Goal: Task Accomplishment & Management: Manage account settings

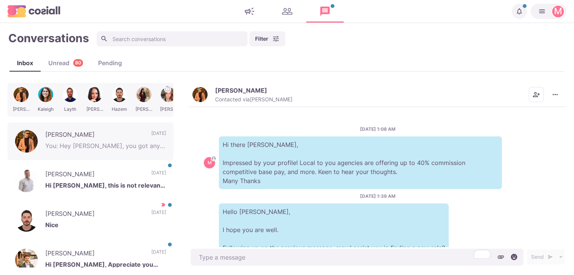
scroll to position [180, 0]
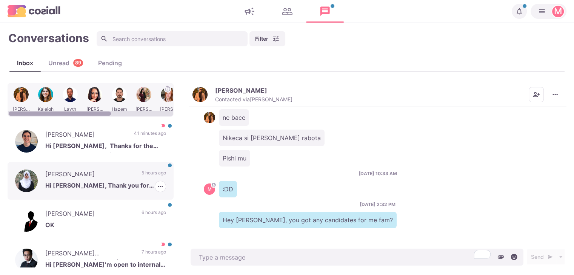
click at [107, 198] on div "[PERSON_NAME] Hi [PERSON_NAME], Thank you for reaching out. I appreciate the me…" at bounding box center [91, 181] width 166 height 38
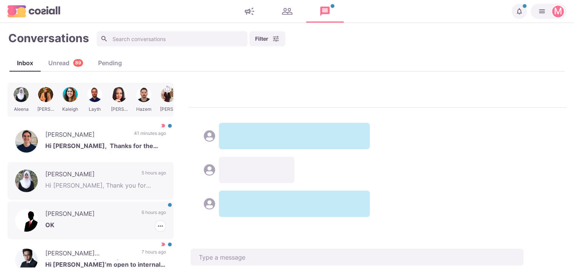
click at [101, 232] on div "[PERSON_NAME] OK 6 hours ago [PERSON_NAME] as Read [PERSON_NAME] as Important" at bounding box center [91, 221] width 166 height 38
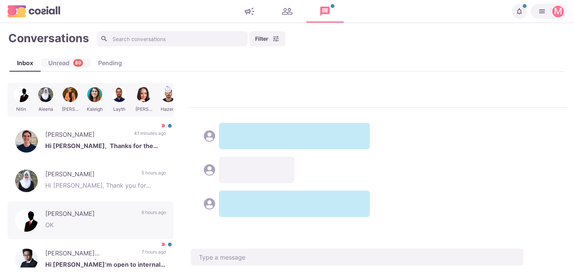
click at [69, 59] on div "Unread 89" at bounding box center [66, 62] width 50 height 9
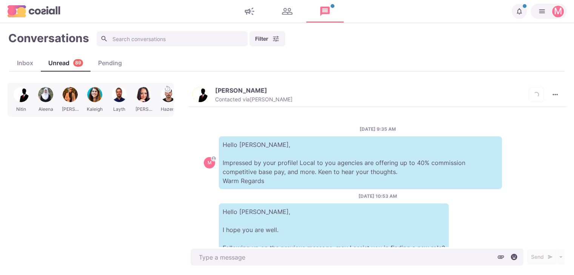
scroll to position [382, 0]
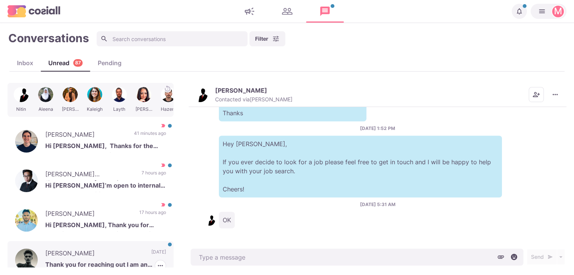
click at [148, 261] on p "Thank you for reaching out I am an offshore Recruiter from [GEOGRAPHIC_DATA] so…" at bounding box center [105, 265] width 121 height 11
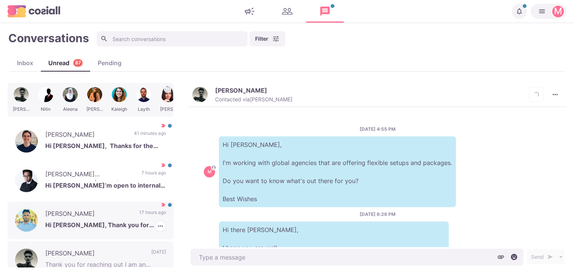
scroll to position [353, 0]
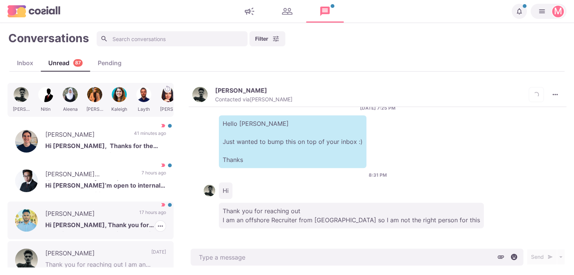
click at [132, 221] on p "Hi [PERSON_NAME], Thank you for reaching out. Yes, I’d be interested in learnin…" at bounding box center [105, 226] width 121 height 11
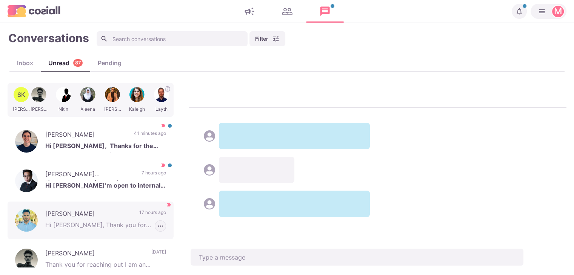
click at [157, 223] on icon "button" at bounding box center [161, 227] width 8 height 8
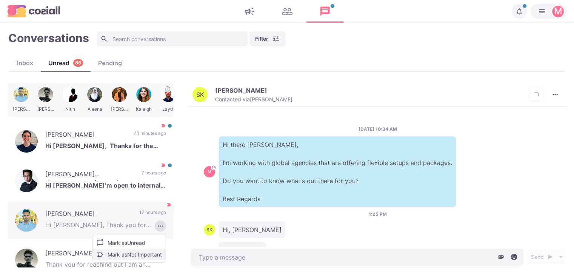
scroll to position [154, 0]
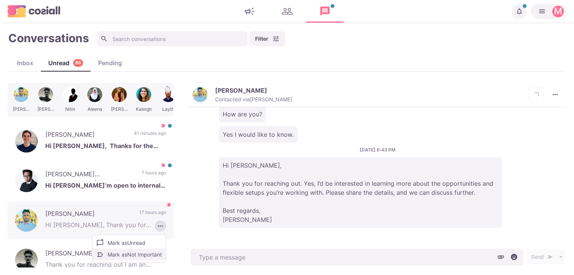
click at [141, 253] on button "Mark as Not Important" at bounding box center [128, 255] width 73 height 12
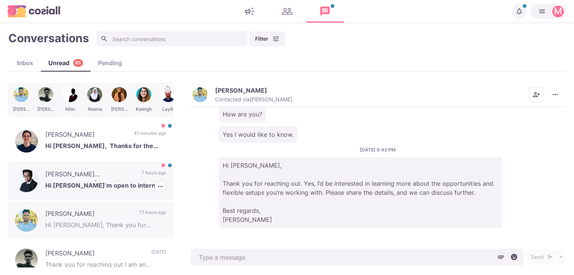
click at [139, 185] on p "Hi [PERSON_NAME]’m open to internal or RPO opportunities" at bounding box center [105, 186] width 121 height 11
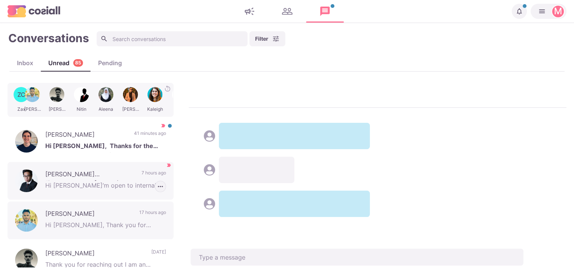
click at [157, 184] on icon "button" at bounding box center [161, 187] width 8 height 8
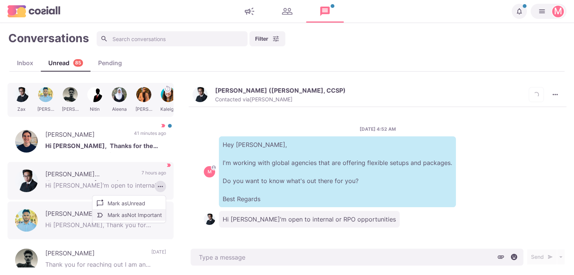
click at [143, 213] on button "Mark as Not Important" at bounding box center [128, 215] width 73 height 12
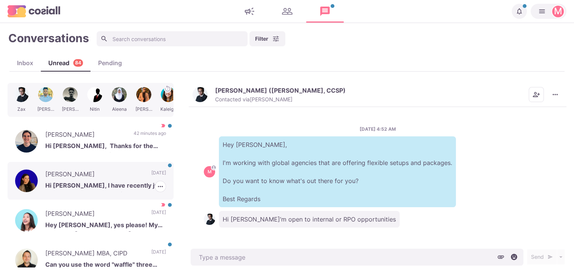
click at [110, 192] on div "[PERSON_NAME] Hi [PERSON_NAME], I have recently just started a new role so not …" at bounding box center [91, 181] width 166 height 38
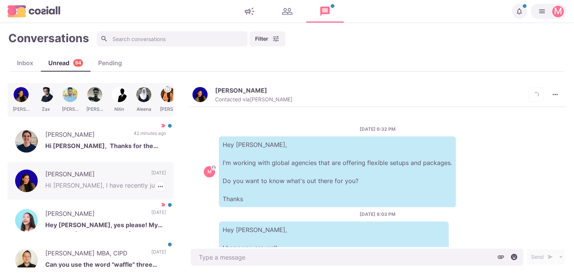
scroll to position [84, 0]
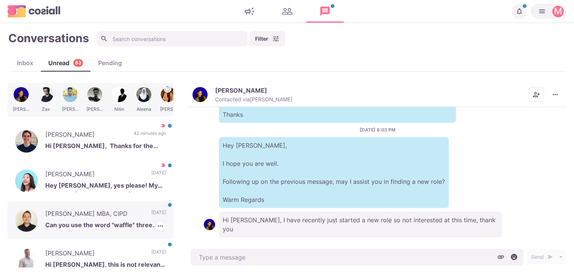
click at [132, 227] on p "Can you use the word "waffle" three times? What is your favourite breakfast foo…" at bounding box center [105, 226] width 121 height 11
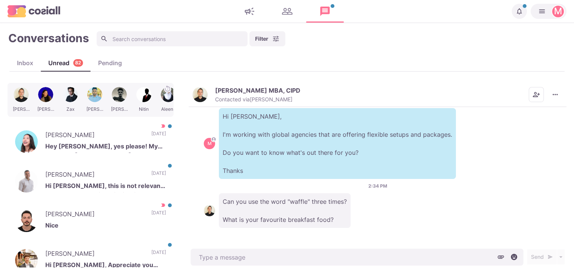
scroll to position [47, 0]
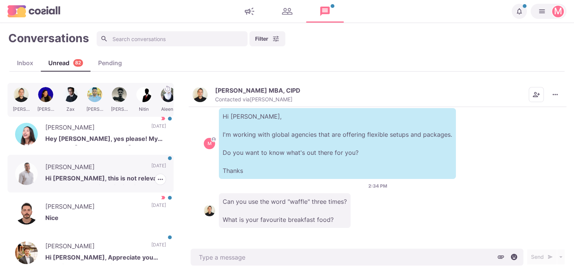
click at [125, 188] on div "[PERSON_NAME] Hi [PERSON_NAME], this is not relevant to me. Thank you for think…" at bounding box center [91, 174] width 166 height 38
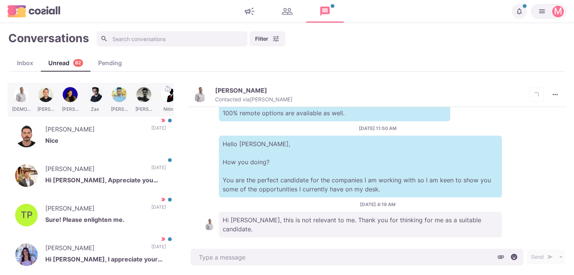
scroll to position [134, 0]
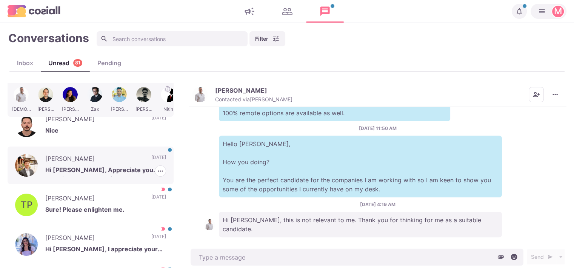
click at [151, 158] on p "[DATE]" at bounding box center [158, 159] width 15 height 11
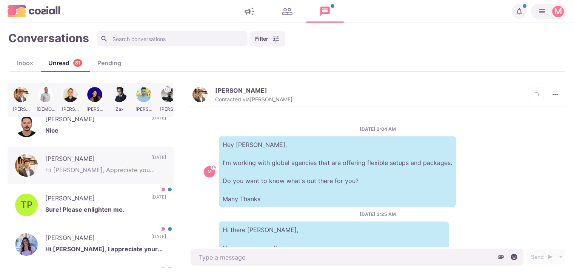
scroll to position [131, 0]
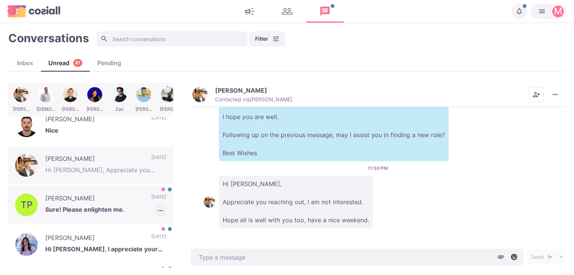
click at [157, 209] on icon "button" at bounding box center [161, 211] width 8 height 8
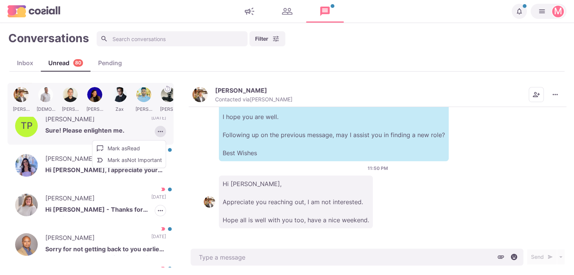
click at [156, 214] on button "button" at bounding box center [160, 210] width 11 height 11
click at [140, 157] on button "Mark as Not Important" at bounding box center [128, 160] width 73 height 12
click at [142, 126] on p "Sure! Please enlighten me." at bounding box center [105, 131] width 121 height 11
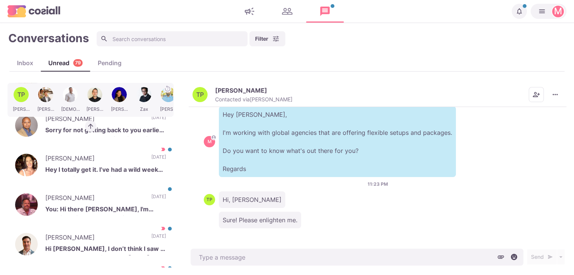
scroll to position [287, 0]
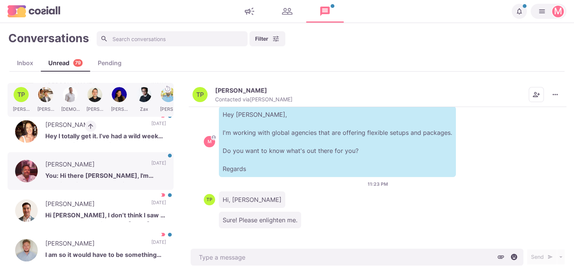
click at [157, 168] on div "[PERSON_NAME] Hi [PERSON_NAME], Thanks for the message, great to be in touch. I…" at bounding box center [91, 230] width 166 height 796
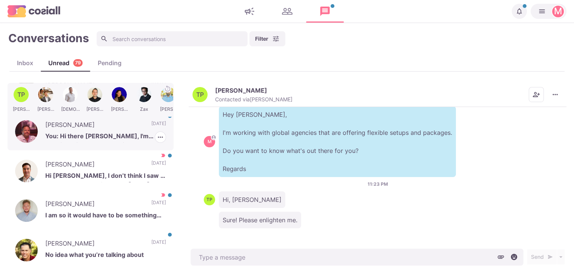
click at [151, 131] on p "[DATE]" at bounding box center [158, 125] width 15 height 11
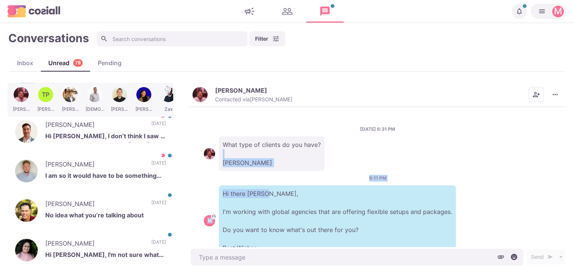
drag, startPoint x: 246, startPoint y: 176, endPoint x: 238, endPoint y: 143, distance: 34.8
click at [241, 150] on div "[DATE] 6:31 PM What type of clients do you have? [PERSON_NAME] 9:11 PM M Hi the…" at bounding box center [377, 177] width 377 height 140
click at [210, 93] on button "[PERSON_NAME] Contacted via [PERSON_NAME]" at bounding box center [242, 95] width 100 height 16
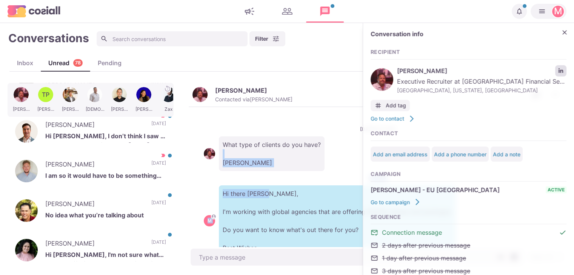
click at [558, 71] on icon "LinkedIn profile link" at bounding box center [560, 70] width 5 height 5
click at [561, 32] on icon "Close" at bounding box center [564, 33] width 8 height 8
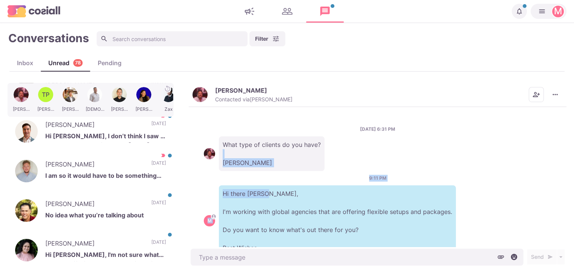
scroll to position [28, 0]
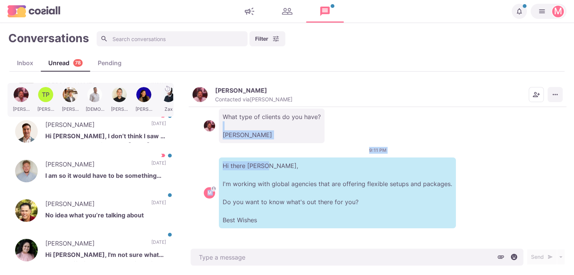
click at [558, 92] on icon "More menu" at bounding box center [555, 95] width 8 height 8
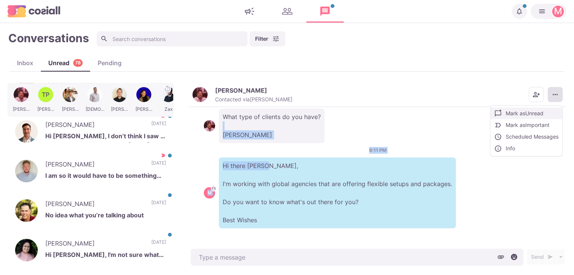
click at [526, 116] on button "Mark as Unread" at bounding box center [526, 113] width 72 height 12
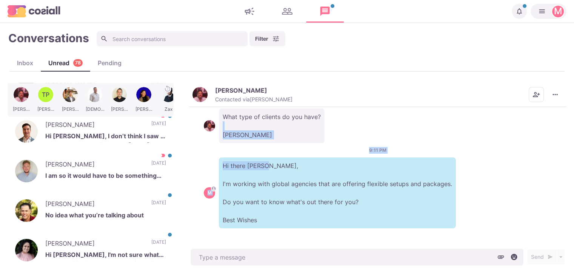
scroll to position [28, 0]
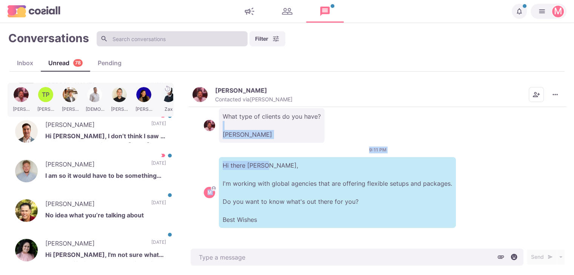
type textarea "x"
click at [142, 42] on input at bounding box center [172, 38] width 151 height 15
paste input "[PERSON_NAME]"
type input "[PERSON_NAME]"
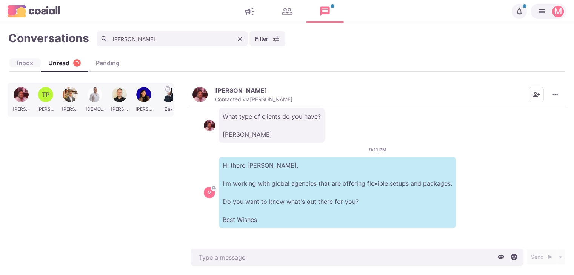
scroll to position [0, 0]
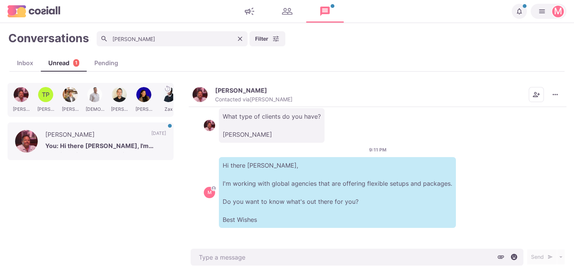
type textarea "x"
type input "[PERSON_NAME]"
click at [26, 62] on div "Inbox" at bounding box center [24, 62] width 31 height 9
type textarea "x"
click at [241, 37] on icon "Clear" at bounding box center [240, 39] width 5 height 5
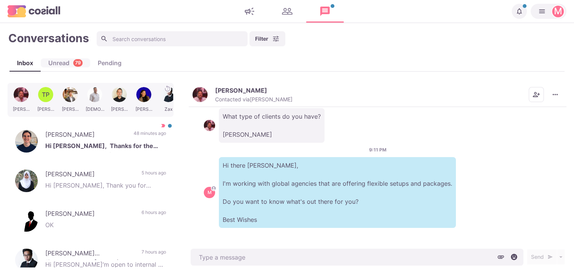
click at [68, 61] on div "Unread 79" at bounding box center [65, 62] width 49 height 9
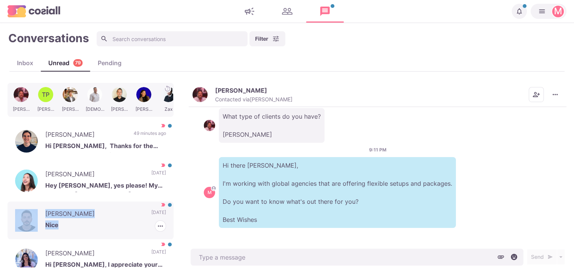
drag, startPoint x: 0, startPoint y: 205, endPoint x: 115, endPoint y: 224, distance: 116.2
click at [115, 224] on div "Conversations Filter Status Campaign Contact Mark conversations as important wh…" at bounding box center [287, 149] width 574 height 237
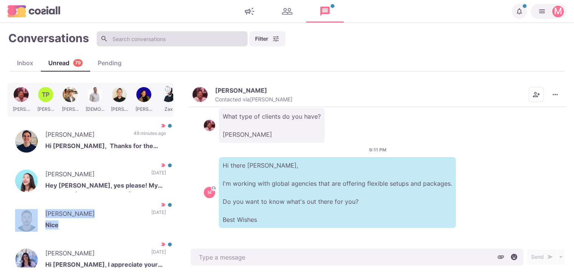
type textarea "x"
